Goal: Complete application form

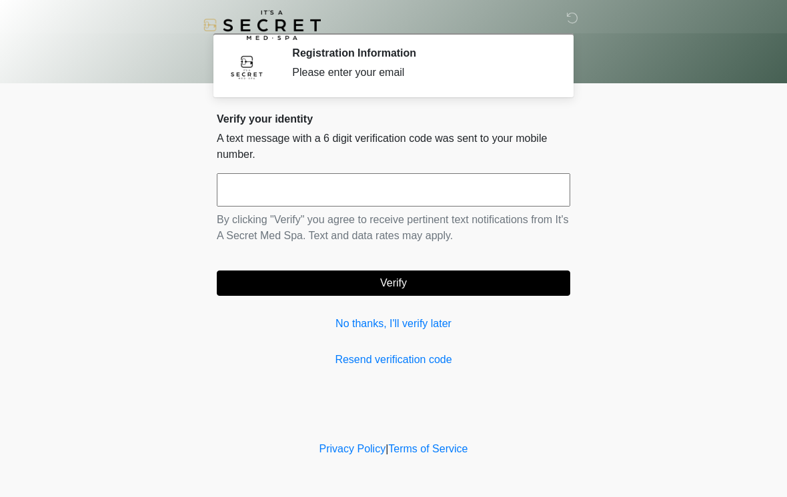
click at [511, 182] on input "text" at bounding box center [393, 189] width 353 height 33
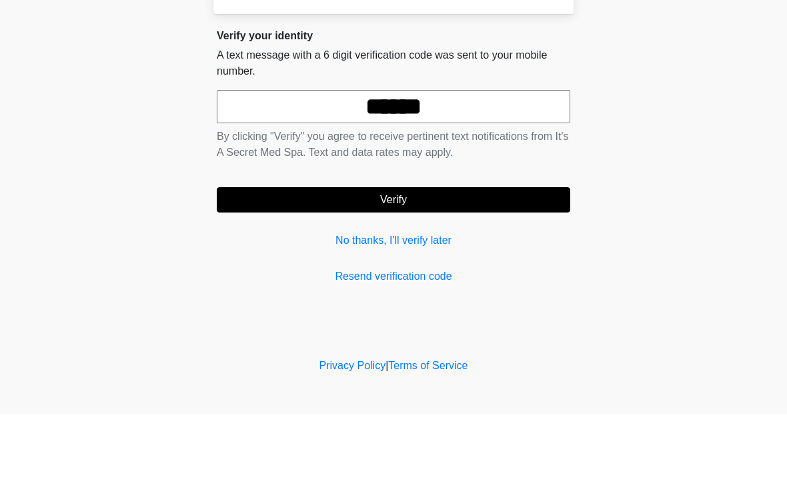
type input "******"
click at [445, 271] on button "Verify" at bounding box center [393, 283] width 353 height 25
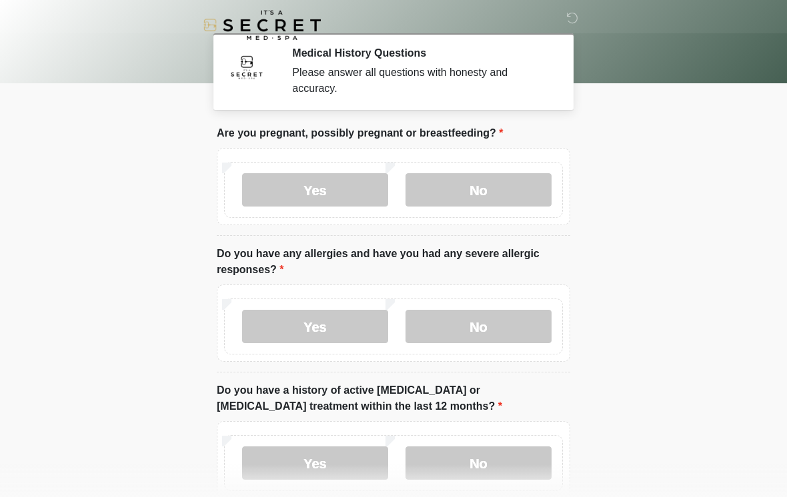
click at [509, 195] on label "No" at bounding box center [478, 189] width 146 height 33
click at [508, 333] on label "No" at bounding box center [478, 326] width 146 height 33
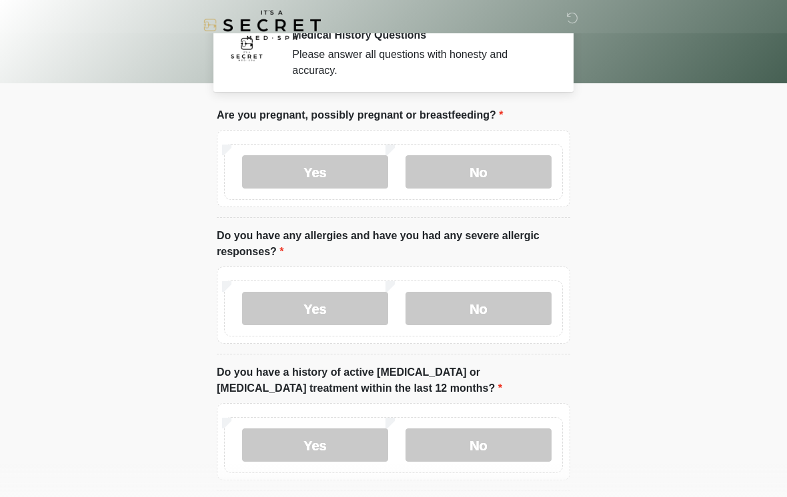
scroll to position [55, 0]
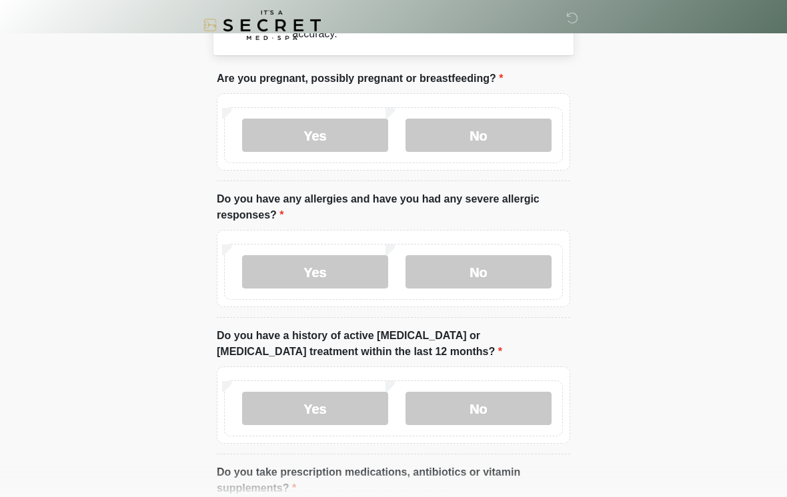
click at [499, 404] on label "No" at bounding box center [478, 408] width 146 height 33
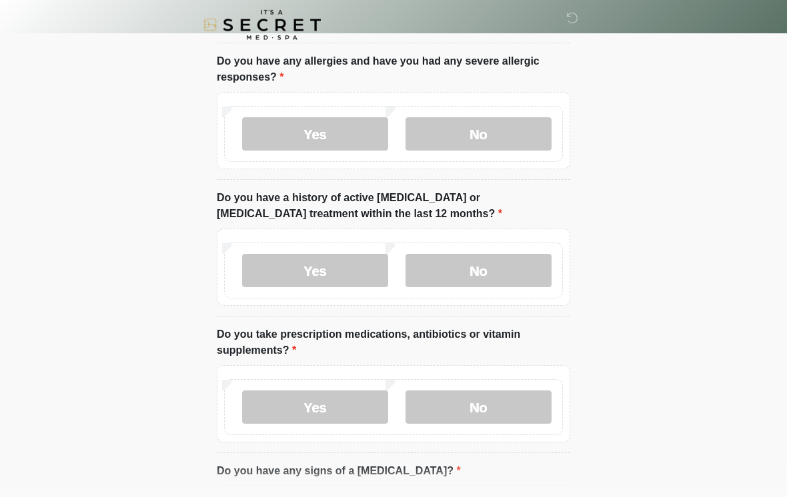
scroll to position [217, 0]
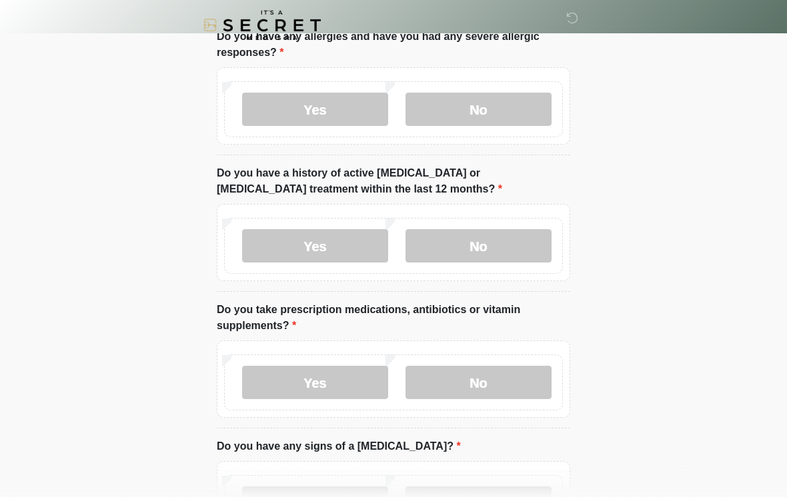
click at [519, 376] on label "No" at bounding box center [478, 382] width 146 height 33
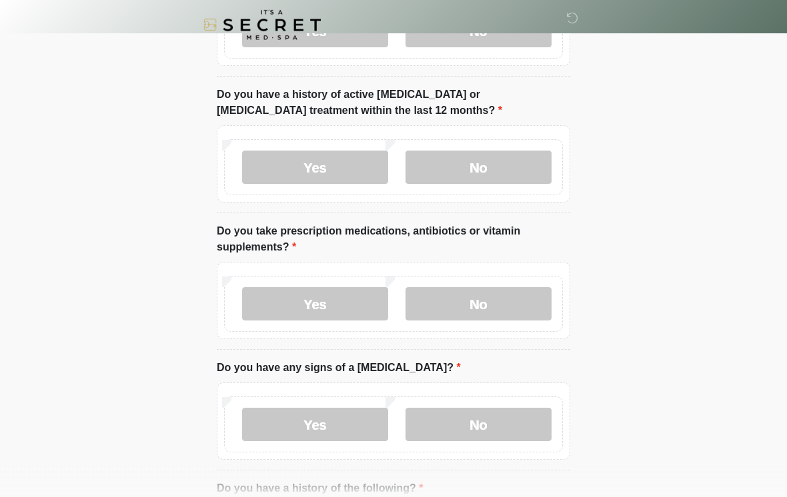
click at [498, 426] on label "No" at bounding box center [478, 425] width 146 height 33
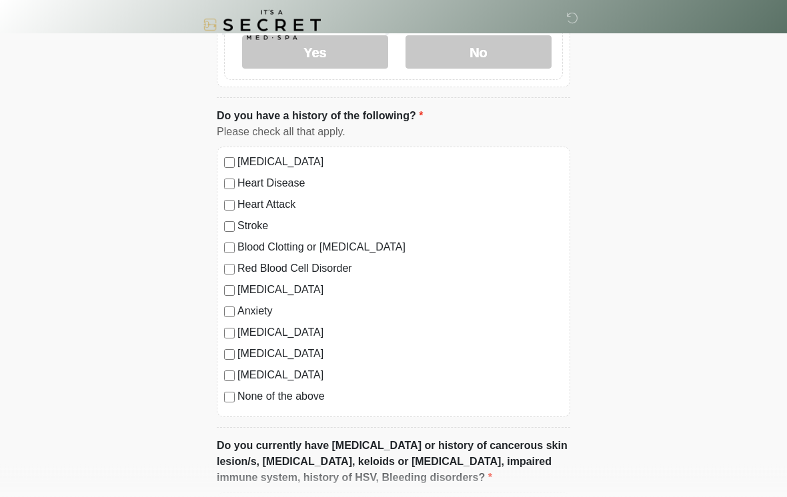
scroll to position [690, 0]
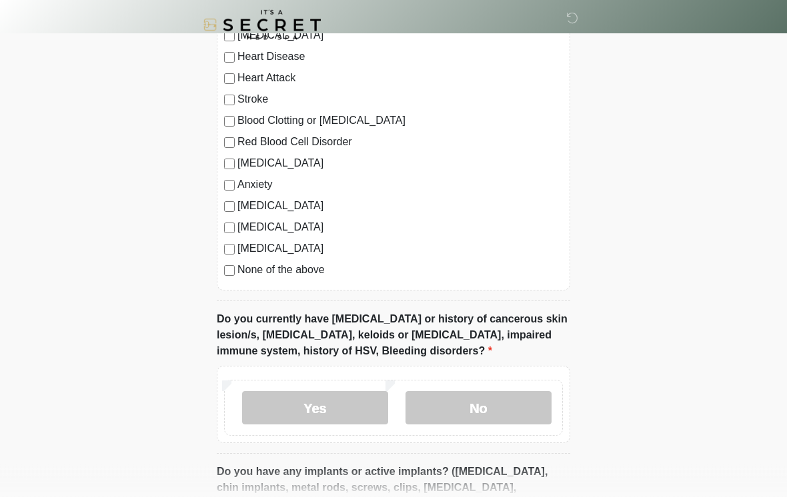
click at [517, 404] on label "No" at bounding box center [478, 408] width 146 height 33
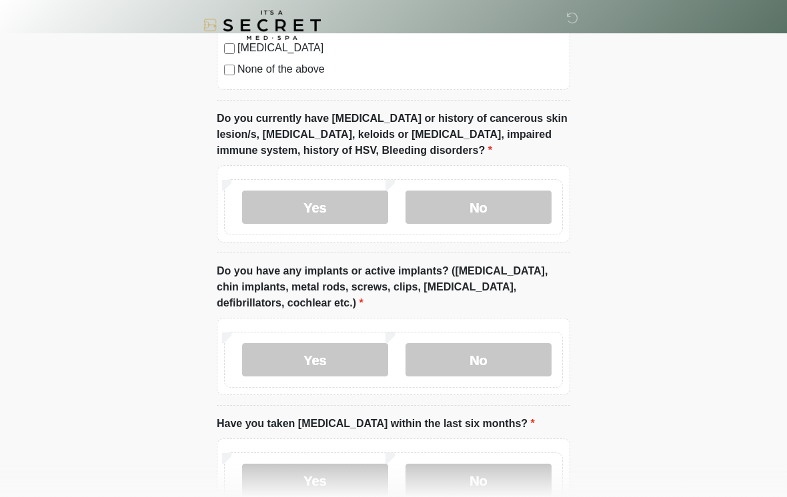
click at [527, 356] on label "No" at bounding box center [478, 359] width 146 height 33
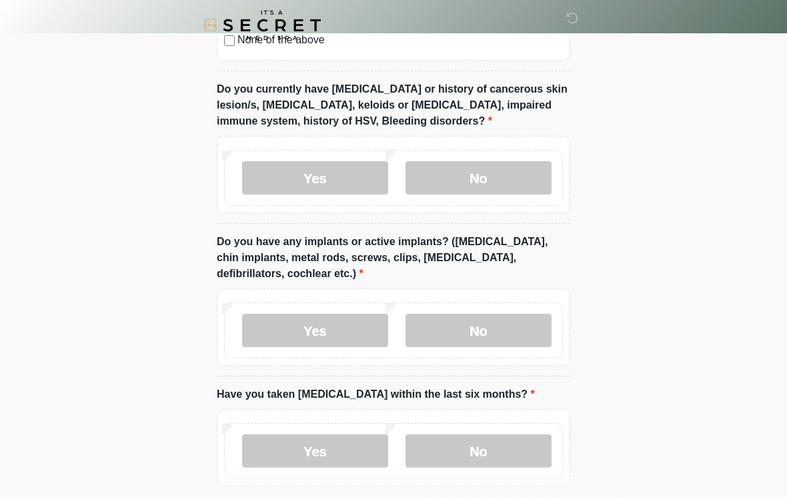
scroll to position [1070, 0]
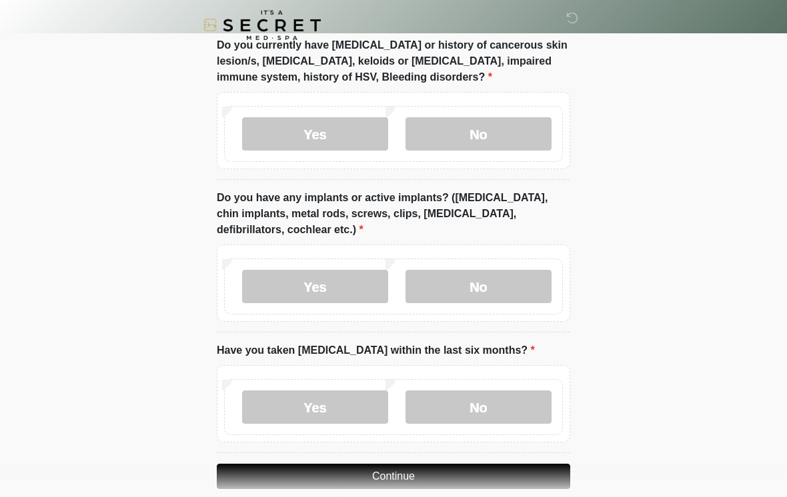
click at [508, 401] on label "No" at bounding box center [478, 407] width 146 height 33
click at [482, 469] on button "Continue" at bounding box center [393, 476] width 353 height 25
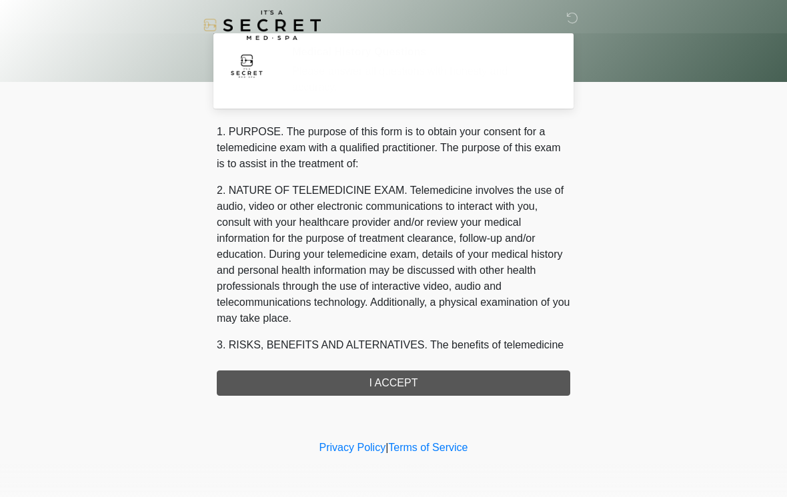
scroll to position [0, 0]
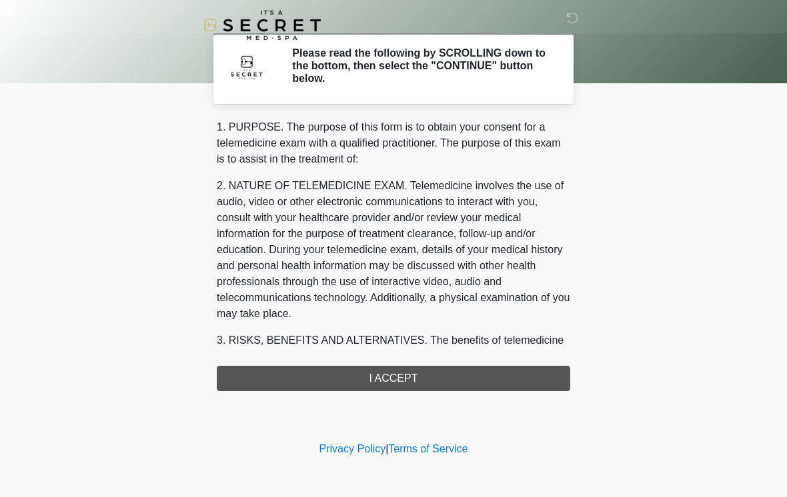
click at [505, 379] on div "1. PURPOSE. The purpose of this form is to obtain your consent for a telemedici…" at bounding box center [393, 255] width 353 height 272
click at [475, 370] on div "1. PURPOSE. The purpose of this form is to obtain your consent for a telemedici…" at bounding box center [393, 255] width 353 height 272
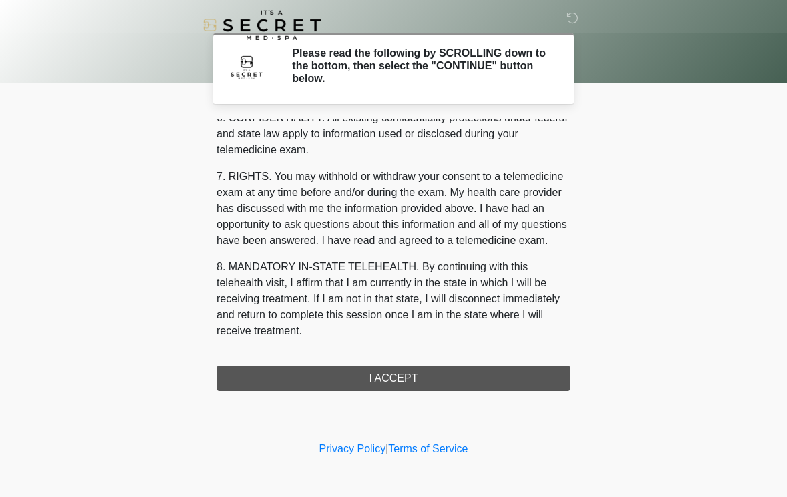
scroll to position [543, 0]
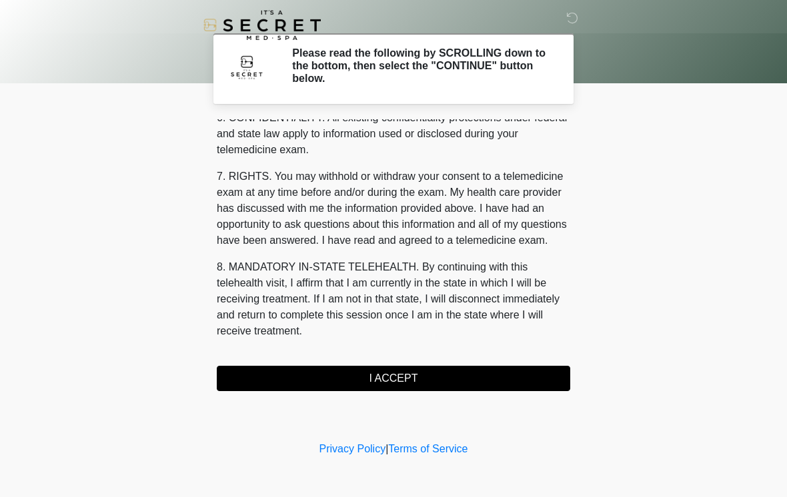
click at [449, 379] on button "I ACCEPT" at bounding box center [393, 378] width 353 height 25
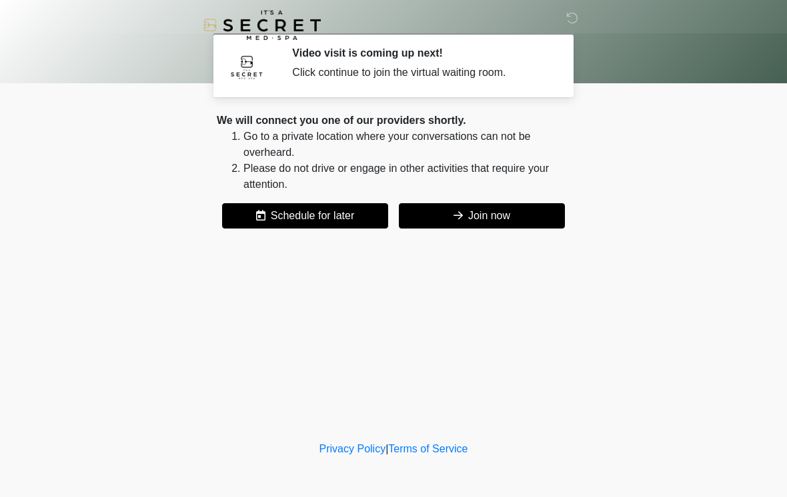
click at [517, 211] on button "Join now" at bounding box center [482, 215] width 166 height 25
